Goal: Information Seeking & Learning: Learn about a topic

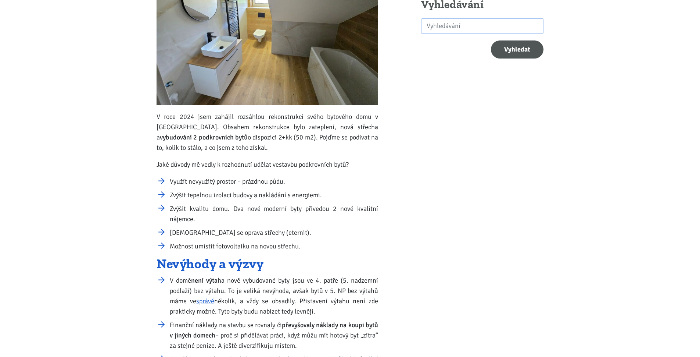
scroll to position [271, 0]
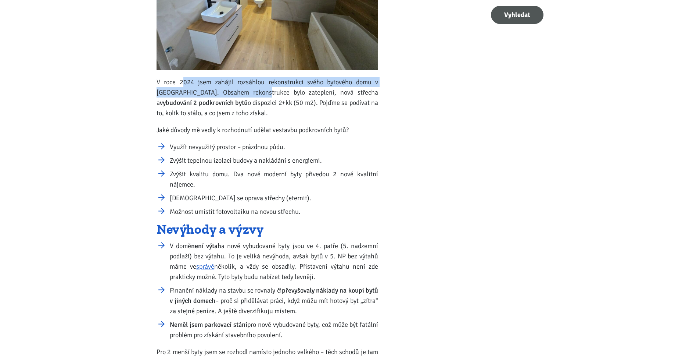
drag, startPoint x: 180, startPoint y: 85, endPoint x: 243, endPoint y: 97, distance: 63.2
click at [249, 92] on p "V roce 2024 jsem zahájil rozsáhlou rekonstrukci svého bytového domu v [GEOGRAPH…" at bounding box center [268, 97] width 222 height 41
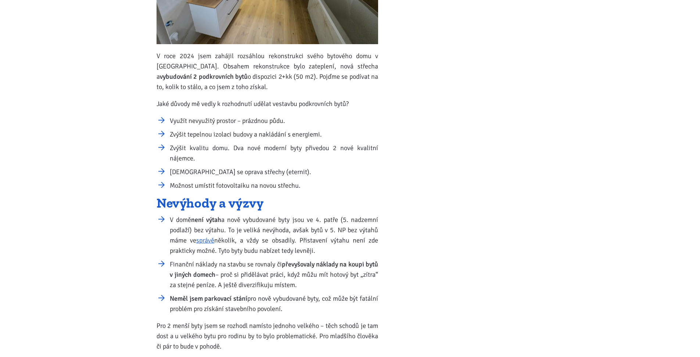
scroll to position [300, 0]
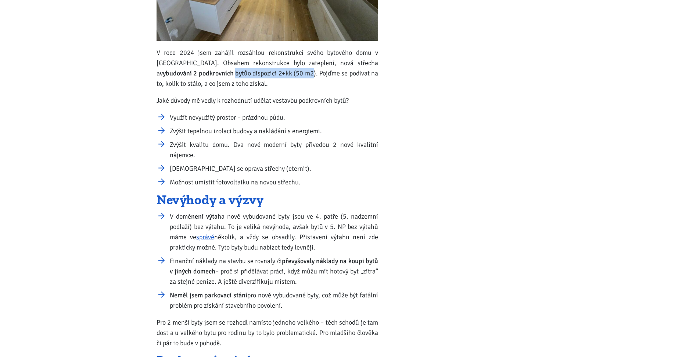
drag, startPoint x: 193, startPoint y: 71, endPoint x: 271, endPoint y: 71, distance: 78.7
click at [271, 71] on p "V roce 2024 jsem zahájil rozsáhlou rekonstrukci svého bytového domu v [GEOGRAPH…" at bounding box center [268, 67] width 222 height 41
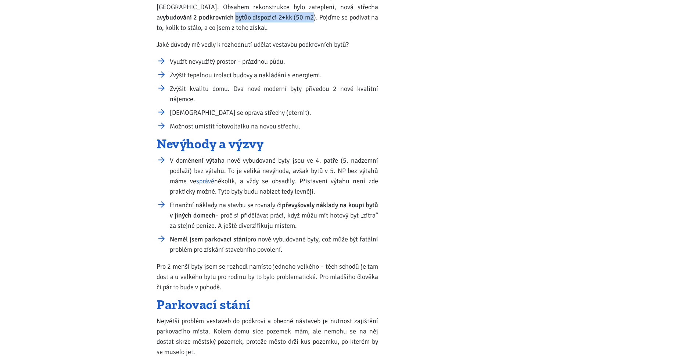
scroll to position [359, 0]
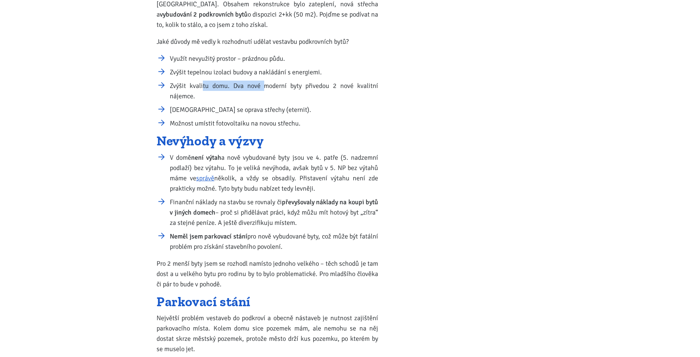
drag, startPoint x: 202, startPoint y: 82, endPoint x: 294, endPoint y: 85, distance: 92.7
click at [289, 84] on li "Zvýšit kvalitu domu. Dva nové moderní byty přivedou 2 nové kvalitní nájemce." at bounding box center [274, 91] width 208 height 21
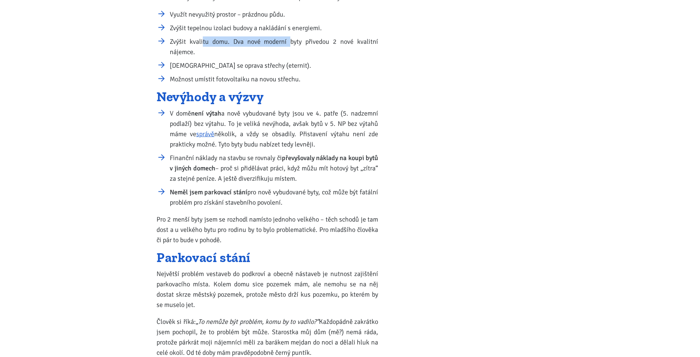
scroll to position [406, 0]
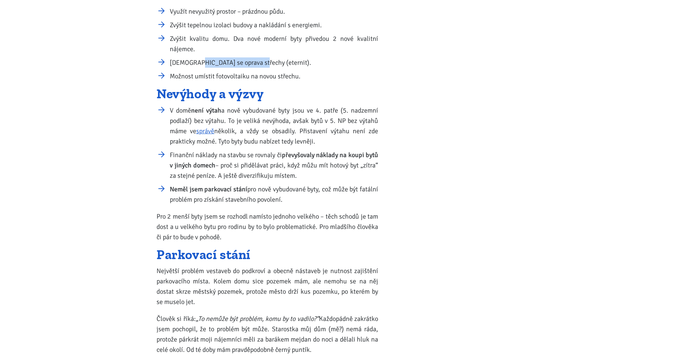
drag, startPoint x: 212, startPoint y: 61, endPoint x: 271, endPoint y: 63, distance: 58.8
click at [263, 61] on li "[DEMOGRAPHIC_DATA] se oprava střechy (eternit)." at bounding box center [274, 62] width 208 height 10
drag, startPoint x: 283, startPoint y: 70, endPoint x: 183, endPoint y: 67, distance: 100.0
click at [184, 67] on ul "Využít nevyužitý prostor – prázdnou půdu. Zvýšit tepelnou izolaci budovy a nakl…" at bounding box center [268, 43] width 222 height 75
drag, startPoint x: 178, startPoint y: 82, endPoint x: 283, endPoint y: 83, distance: 104.8
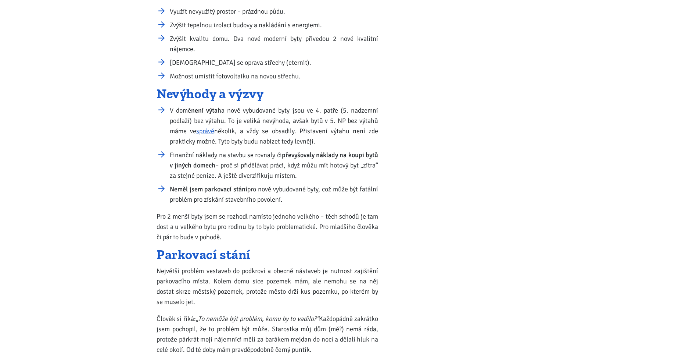
click at [272, 74] on li "Možnost umístit fotovoltaiku na novou střechu." at bounding box center [274, 76] width 208 height 10
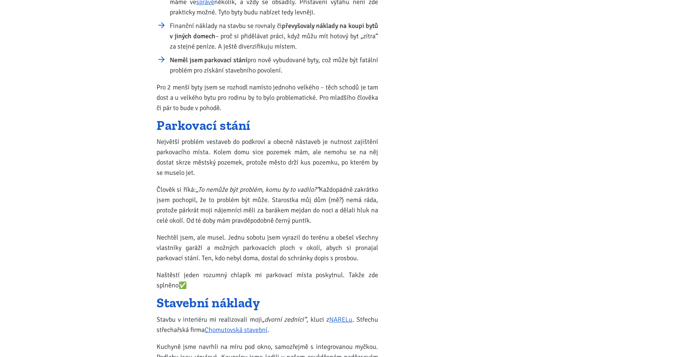
scroll to position [647, 0]
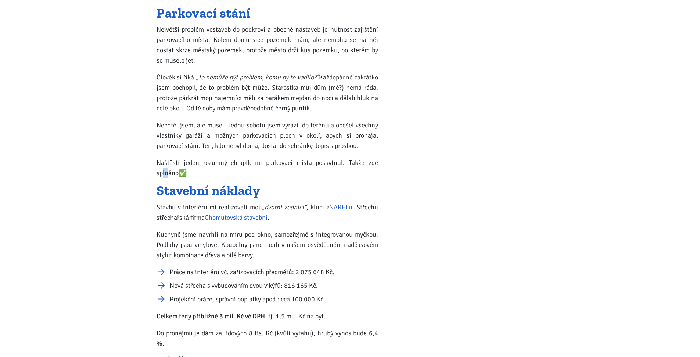
drag, startPoint x: 162, startPoint y: 173, endPoint x: 171, endPoint y: 172, distance: 8.9
click at [171, 172] on p "Naštěstí jeden rozumný chlapík mi parkovací místa poskytnul. Takže zde splněno✅" at bounding box center [268, 167] width 222 height 21
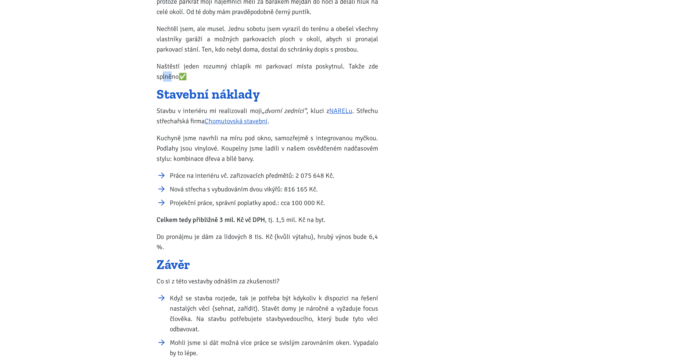
scroll to position [794, 0]
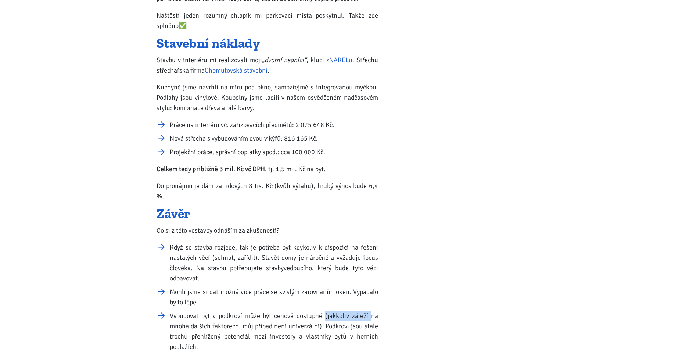
drag, startPoint x: 325, startPoint y: 307, endPoint x: 380, endPoint y: 302, distance: 55.3
click at [373, 310] on li "Vybudovat byt v podkroví může být cenově dostupné (jakkoliv záleží na mnoha dal…" at bounding box center [274, 330] width 208 height 41
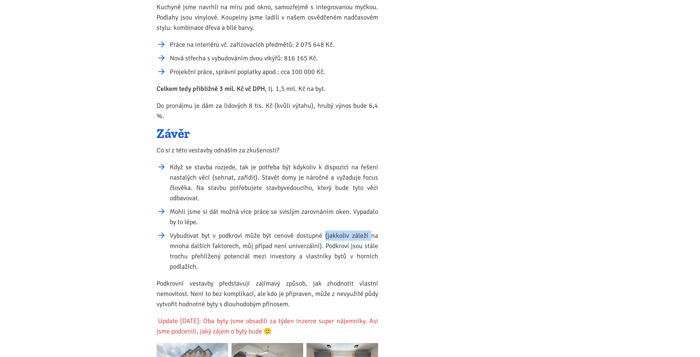
scroll to position [894, 0]
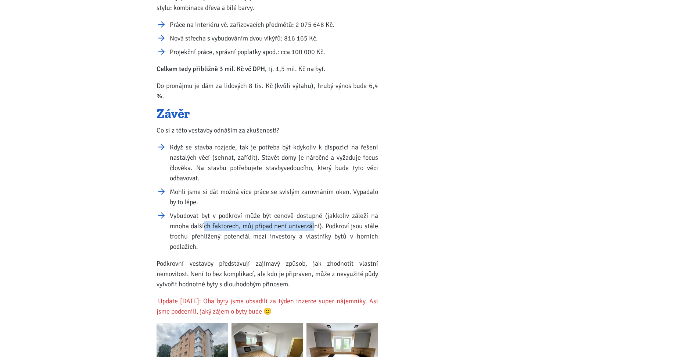
drag, startPoint x: 204, startPoint y: 212, endPoint x: 322, endPoint y: 212, distance: 118.7
click at [322, 212] on li "Vybudovat byt v podkroví může být cenově dostupné (jakkoliv záleží na mnoha dal…" at bounding box center [274, 230] width 208 height 41
drag, startPoint x: 182, startPoint y: 228, endPoint x: 287, endPoint y: 224, distance: 105.2
click at [271, 225] on li "Vybudovat byt v podkroví může být cenově dostupné (jakkoliv záleží na mnoha dal…" at bounding box center [274, 230] width 208 height 41
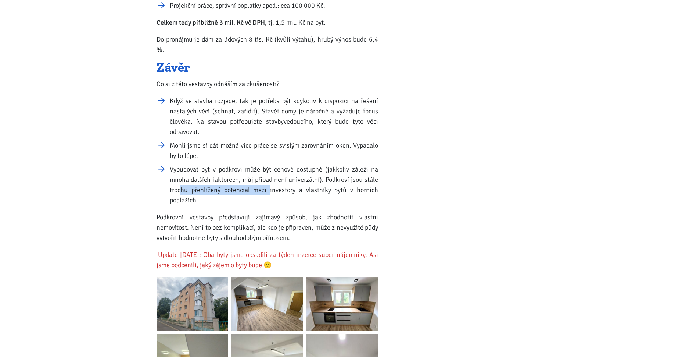
scroll to position [941, 0]
drag, startPoint x: 179, startPoint y: 205, endPoint x: 265, endPoint y: 204, distance: 86.0
click at [265, 211] on p "Podkrovní vestavby představují zajímavý způsob, jak zhodnotit vlastní nemovitos…" at bounding box center [268, 226] width 222 height 31
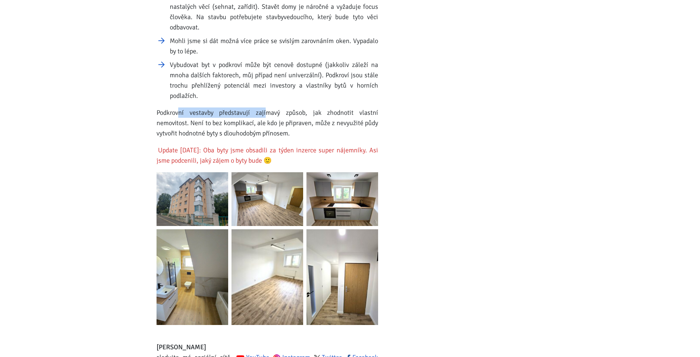
scroll to position [1047, 0]
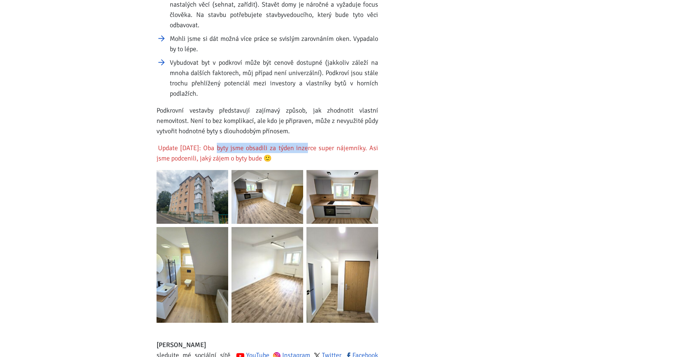
drag, startPoint x: 215, startPoint y: 140, endPoint x: 321, endPoint y: 140, distance: 106.2
click at [304, 142] on mark "Update [DATE]: Oba byty jsme obsadili za týden inzerce super nájemníky. Asi jsm…" at bounding box center [268, 152] width 222 height 21
drag, startPoint x: 363, startPoint y: 132, endPoint x: 278, endPoint y: 131, distance: 85.3
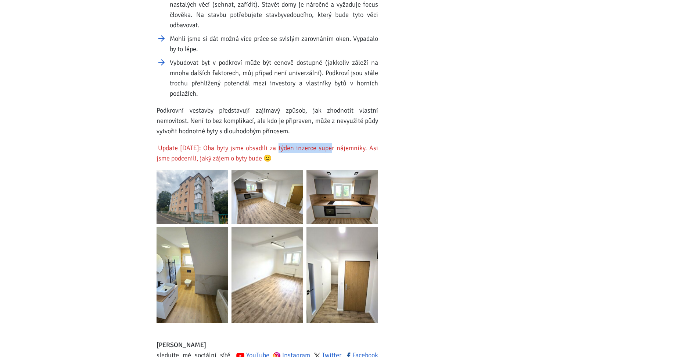
drag, startPoint x: 277, startPoint y: 137, endPoint x: 326, endPoint y: 137, distance: 48.5
click at [326, 142] on mark "Update [DATE]: Oba byty jsme obsadili za týden inzerce super nájemníky. Asi jsm…" at bounding box center [268, 152] width 222 height 21
drag, startPoint x: 178, startPoint y: 149, endPoint x: 233, endPoint y: 146, distance: 56.0
click at [233, 146] on mark "Update [DATE]: Oba byty jsme obsadili za týden inzerce super nájemníky. Asi jsm…" at bounding box center [268, 152] width 222 height 21
click at [239, 146] on mark "Update [DATE]: Oba byty jsme obsadili za týden inzerce super nájemníky. Asi jsm…" at bounding box center [268, 152] width 222 height 21
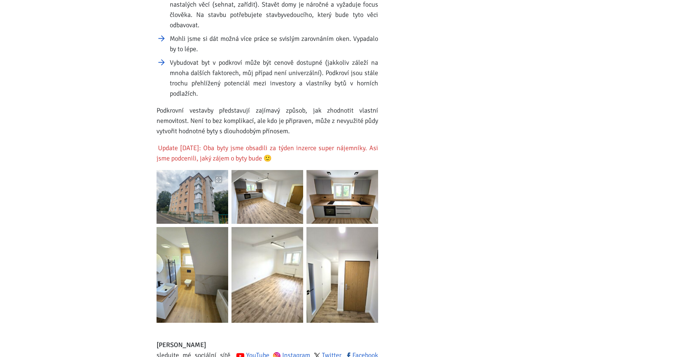
click at [195, 183] on img at bounding box center [193, 197] width 72 height 54
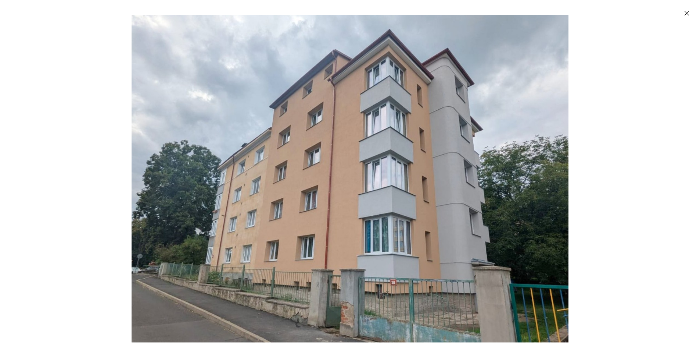
click at [568, 185] on img "Enlarged image" at bounding box center [350, 178] width 437 height 327
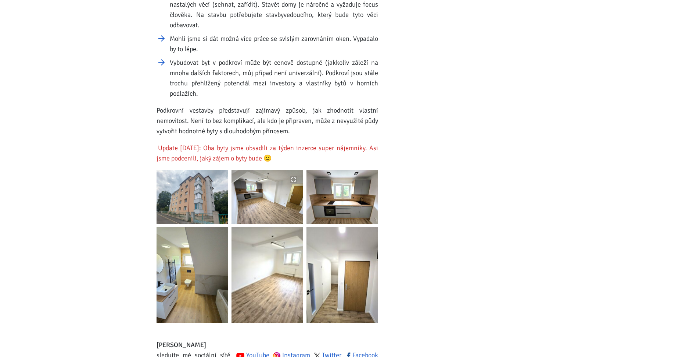
click at [267, 193] on img at bounding box center [268, 197] width 72 height 54
click at [358, 173] on img at bounding box center [343, 197] width 72 height 54
click at [212, 251] on img at bounding box center [193, 275] width 72 height 96
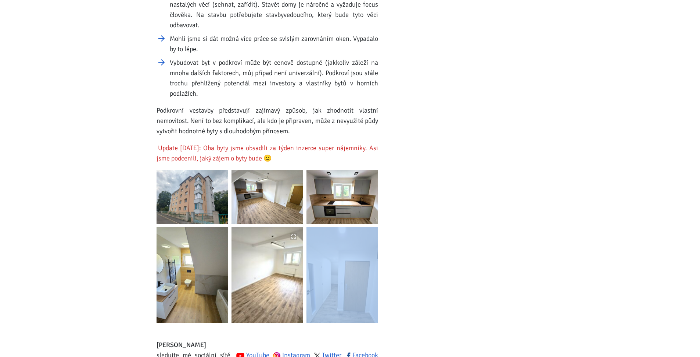
click at [283, 251] on div "Enlarged image" at bounding box center [350, 178] width 700 height 357
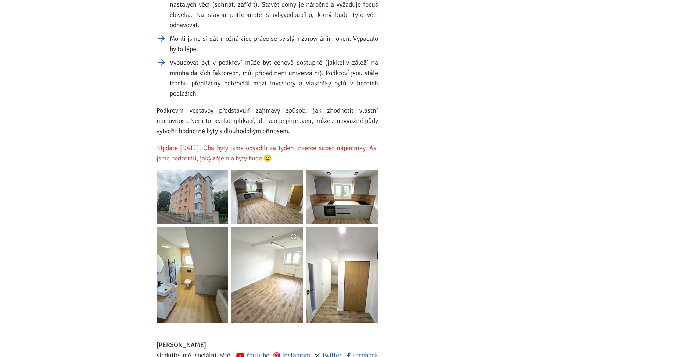
click at [283, 251] on img at bounding box center [268, 275] width 72 height 96
click at [360, 257] on img at bounding box center [343, 275] width 72 height 96
click at [355, 256] on img at bounding box center [343, 275] width 72 height 96
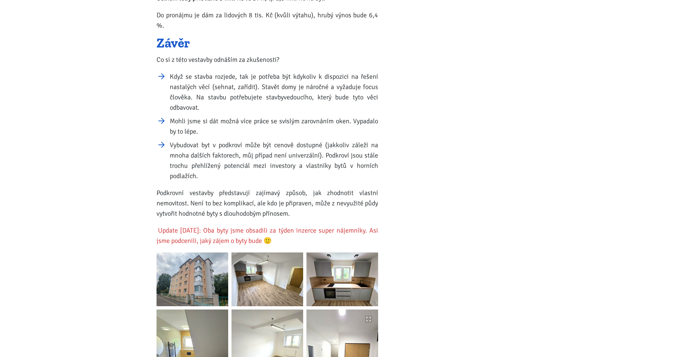
scroll to position [0, 0]
